Goal: Task Accomplishment & Management: Manage account settings

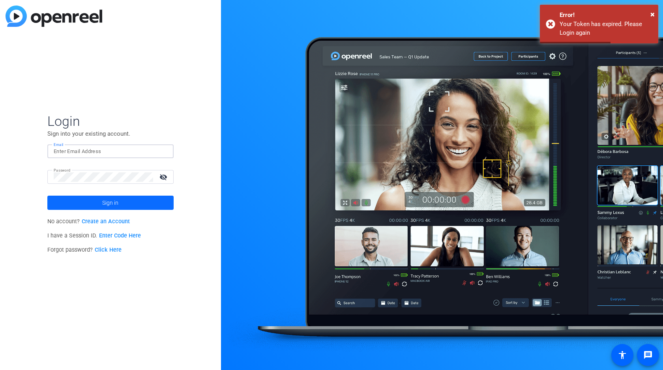
type input "[PERSON_NAME][EMAIL_ADDRESS][DOMAIN_NAME]"
click at [112, 203] on span "Sign in" at bounding box center [110, 203] width 16 height 20
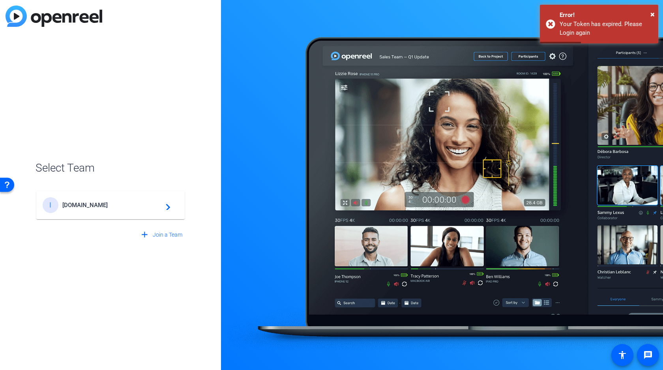
click at [107, 207] on span "Incos.Media" at bounding box center [111, 205] width 99 height 7
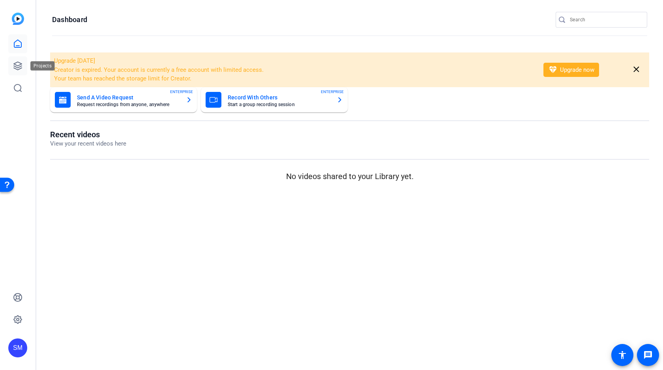
click at [19, 70] on icon at bounding box center [17, 65] width 9 height 9
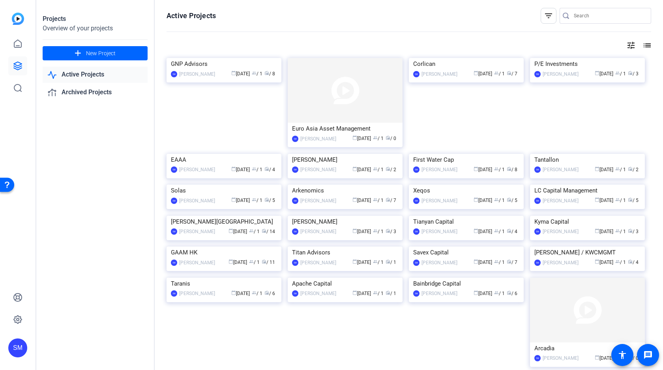
click at [600, 15] on input "Search" at bounding box center [608, 15] width 71 height 9
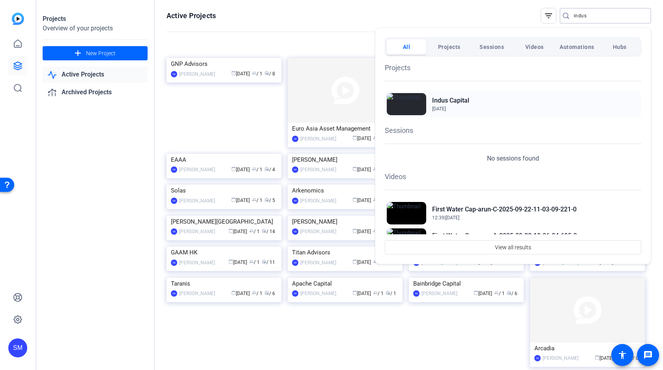
type input "indus"
click at [449, 105] on span "Apr 14, 2022" at bounding box center [450, 108] width 37 height 7
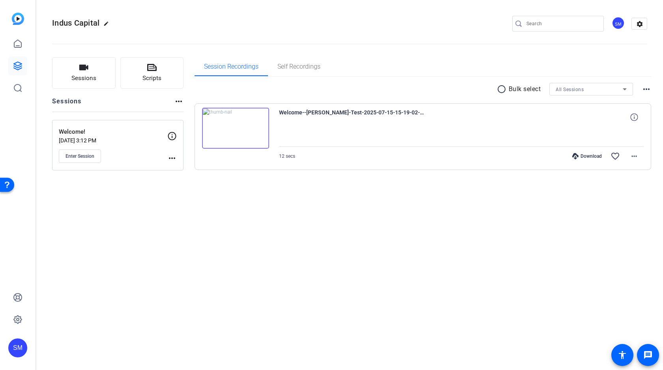
click at [172, 156] on mat-icon "more_horiz" at bounding box center [171, 157] width 9 height 9
click at [189, 177] on span "Archive Session" at bounding box center [192, 179] width 36 height 9
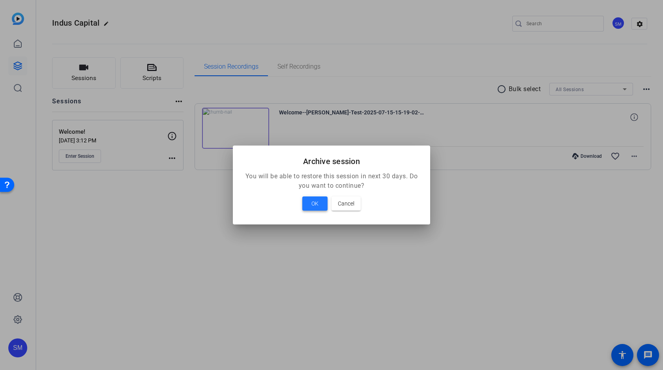
click at [315, 202] on span "OK" at bounding box center [314, 203] width 7 height 9
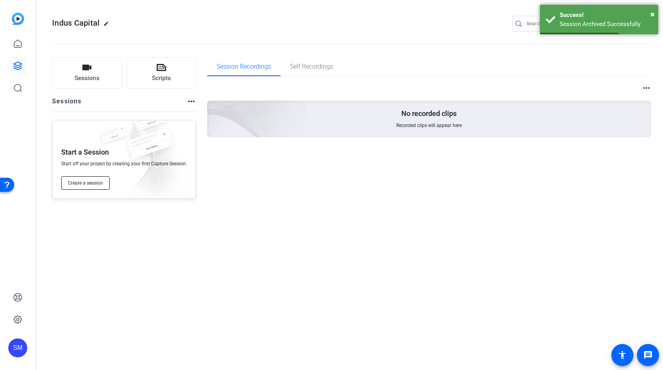
click at [97, 180] on span "Create a session" at bounding box center [85, 183] width 35 height 6
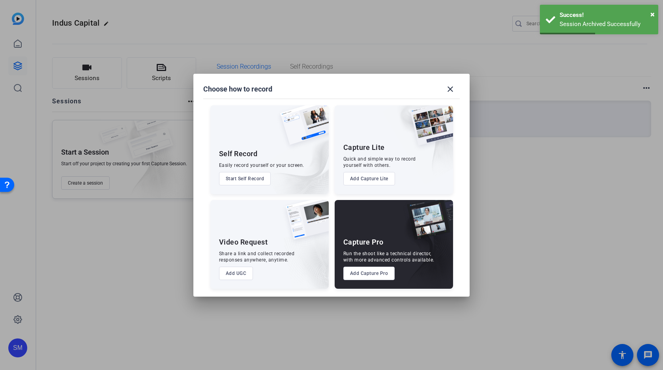
click at [363, 271] on button "Add Capture Pro" at bounding box center [369, 273] width 52 height 13
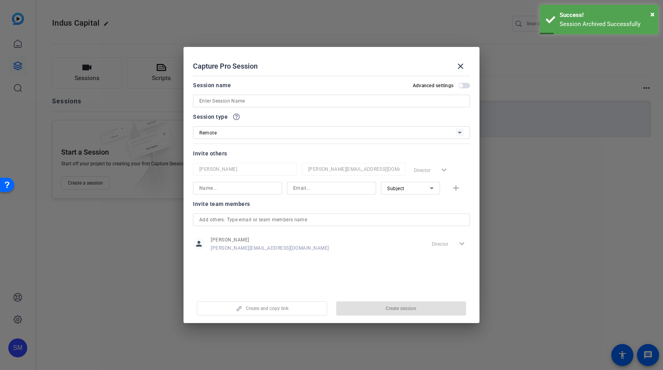
click at [346, 103] on input at bounding box center [331, 100] width 264 height 9
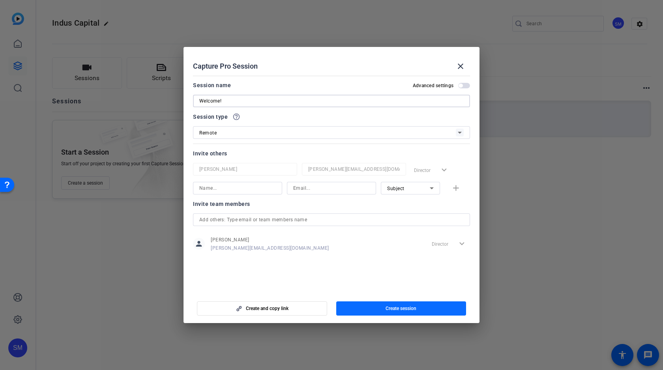
type input "Welcome!"
click at [395, 308] on span "Create session" at bounding box center [400, 308] width 31 height 6
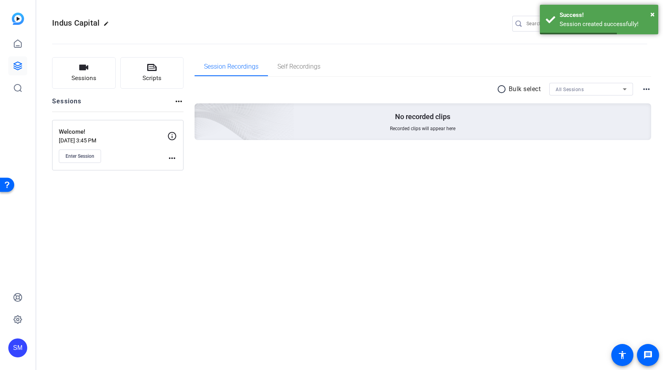
click at [172, 156] on mat-icon "more_horiz" at bounding box center [171, 157] width 9 height 9
click at [194, 170] on span "Edit Session" at bounding box center [192, 169] width 36 height 9
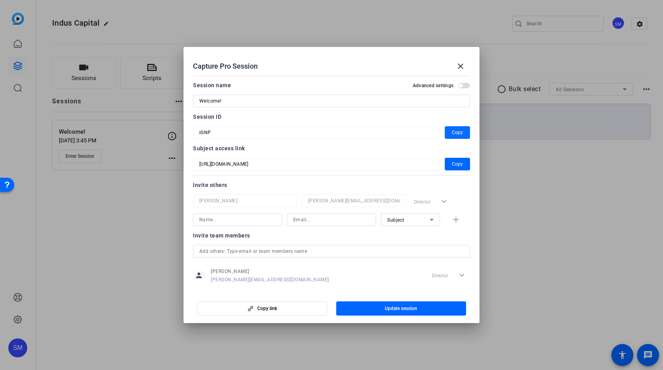
click at [458, 131] on span "Copy" at bounding box center [457, 132] width 11 height 9
click at [458, 164] on span "Copy" at bounding box center [457, 163] width 11 height 9
